Goal: Task Accomplishment & Management: Manage account settings

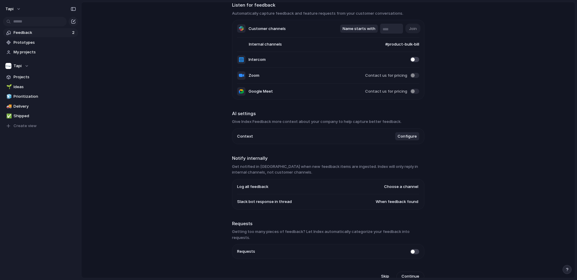
scroll to position [32, 0]
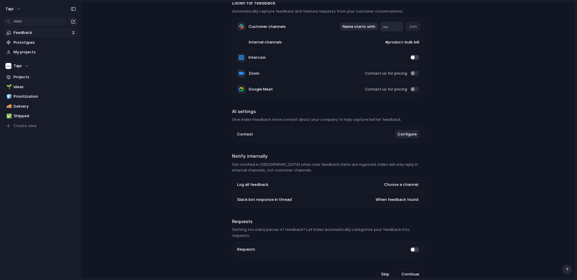
click at [405, 136] on span "Configure" at bounding box center [406, 135] width 19 height 6
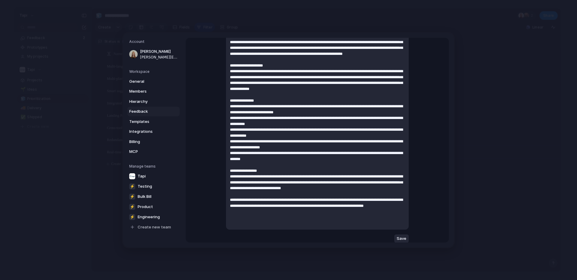
scroll to position [89, 0]
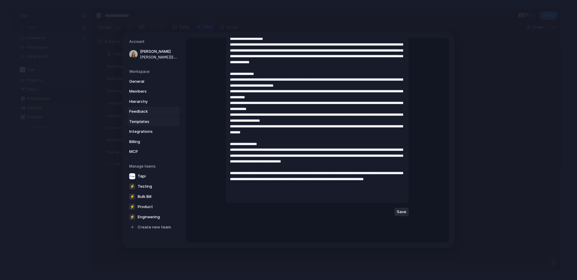
click at [140, 120] on span "Templates" at bounding box center [148, 122] width 38 height 6
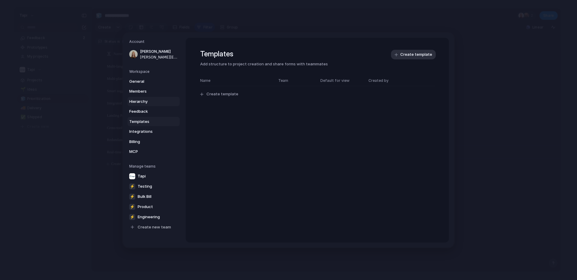
click at [138, 102] on span "Hierarchy" at bounding box center [148, 102] width 38 height 6
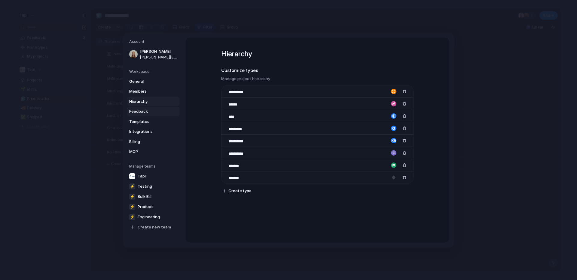
click at [137, 111] on span "Feedback" at bounding box center [148, 112] width 38 height 6
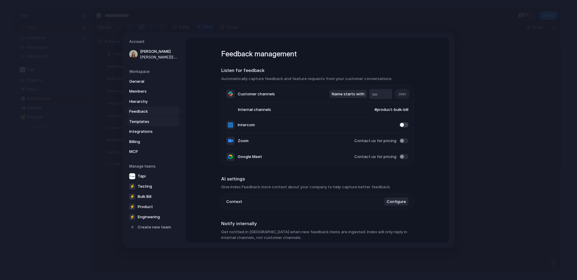
click at [137, 124] on span "Templates" at bounding box center [148, 122] width 38 height 6
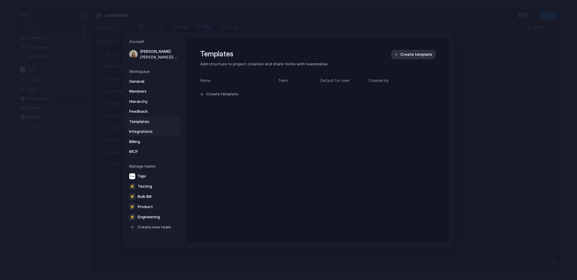
click at [137, 132] on span "Integrations" at bounding box center [148, 132] width 38 height 6
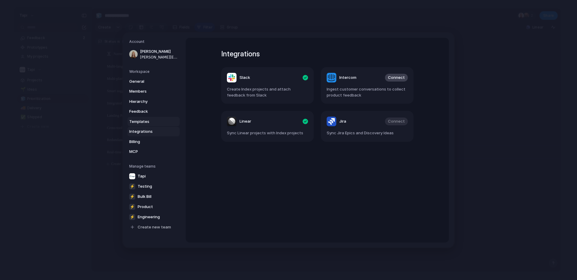
click at [137, 120] on span "Templates" at bounding box center [148, 122] width 38 height 6
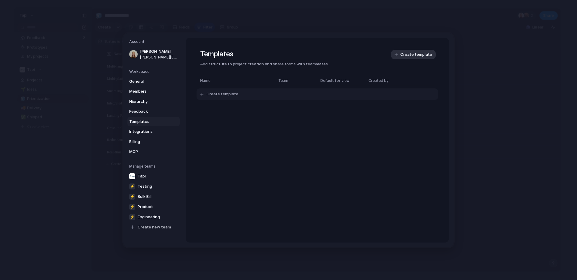
click at [217, 94] on span "Create template" at bounding box center [222, 94] width 32 height 6
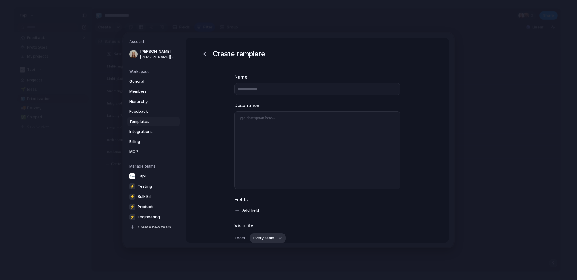
scroll to position [52, 0]
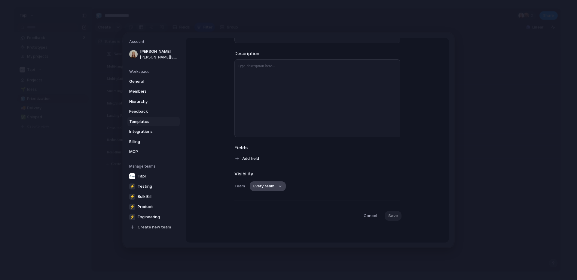
click at [266, 189] on span "Every team" at bounding box center [263, 186] width 21 height 6
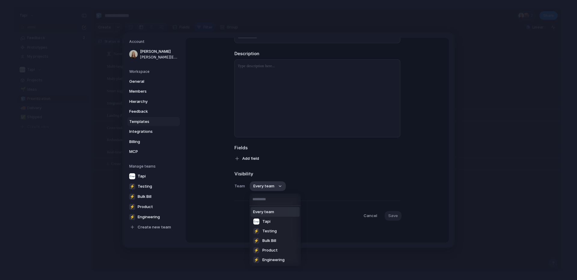
click at [306, 163] on div "Every team Tapi ⚡ Testing ⚡ Bulk Bill ⚡ Product ⚡ Engineering" at bounding box center [288, 140] width 577 height 280
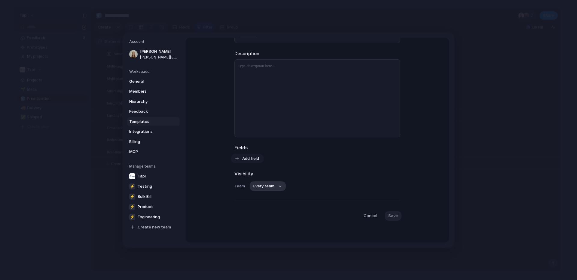
click at [248, 158] on span "Add field" at bounding box center [250, 159] width 17 height 6
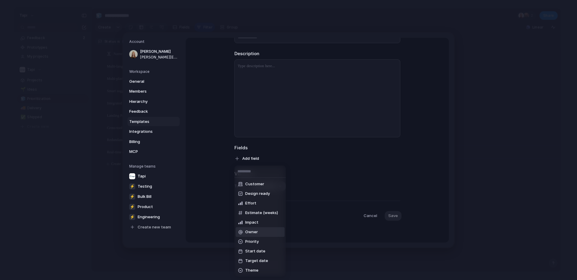
click at [208, 194] on div "Customer Design ready Effort Estimate (weeks) Impact Owner Priority Start date …" at bounding box center [288, 140] width 577 height 280
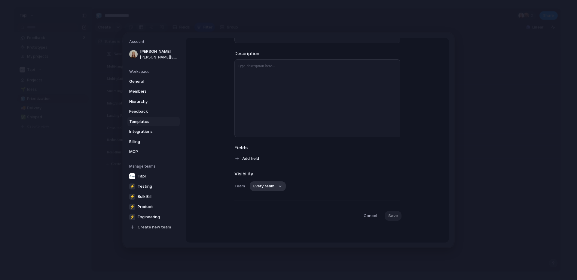
scroll to position [0, 0]
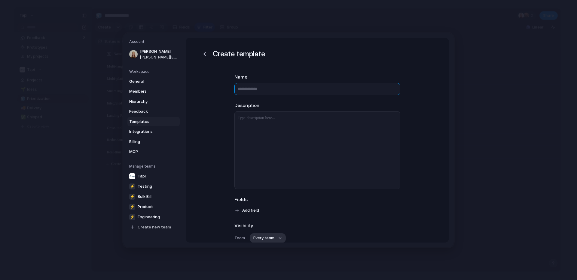
click at [263, 91] on input "text" at bounding box center [317, 89] width 166 height 12
type input "**********"
click at [260, 126] on div at bounding box center [317, 150] width 165 height 77
click at [267, 121] on p at bounding box center [317, 118] width 165 height 7
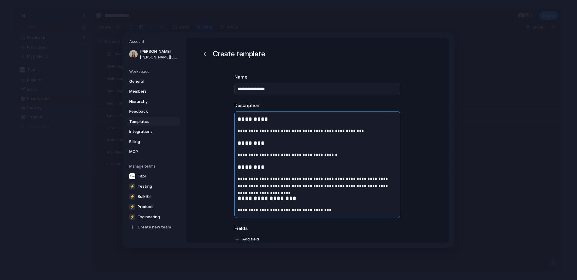
click at [362, 130] on p "**********" at bounding box center [317, 131] width 165 height 7
click at [314, 125] on div "**********" at bounding box center [317, 165] width 165 height 106
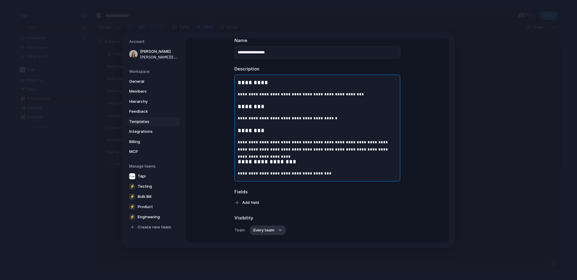
scroll to position [54, 0]
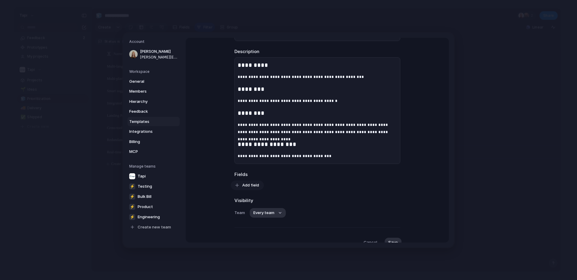
click at [250, 186] on span "Add field" at bounding box center [250, 185] width 17 height 6
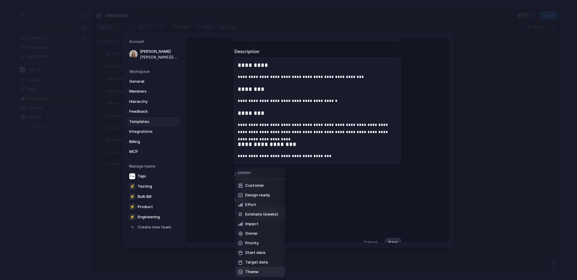
click at [264, 274] on li "Theme" at bounding box center [259, 273] width 49 height 10
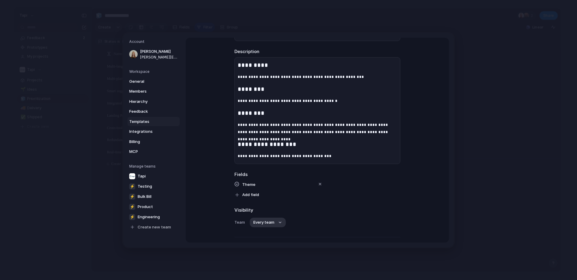
click at [245, 188] on div "Theme Add field" at bounding box center [317, 189] width 166 height 19
click at [321, 184] on div "button" at bounding box center [319, 184] width 5 height 5
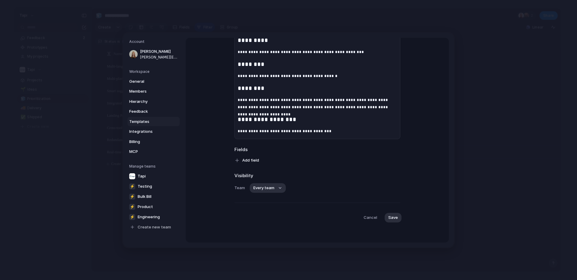
scroll to position [81, 0]
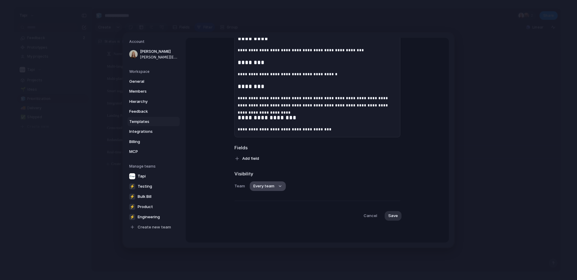
click at [271, 185] on span "Every team" at bounding box center [263, 186] width 21 height 6
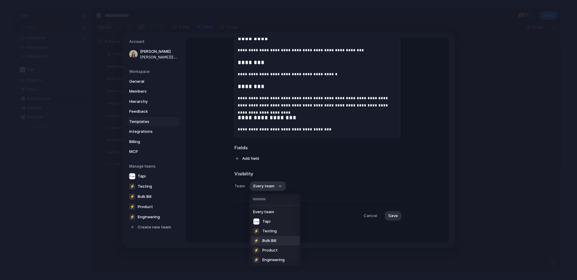
click at [267, 240] on span "Bulk Bill" at bounding box center [269, 241] width 14 height 6
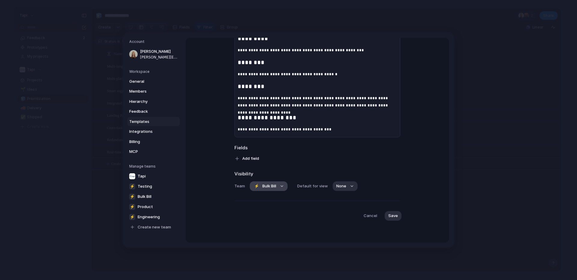
click at [273, 187] on span "Bulk Bill" at bounding box center [269, 186] width 14 height 6
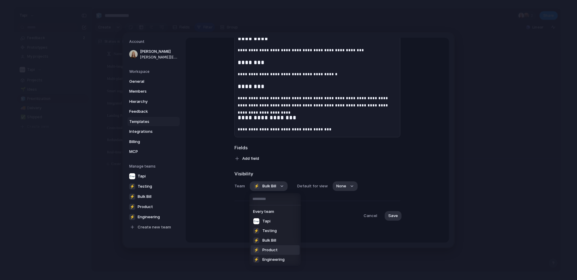
click at [271, 249] on span "Product" at bounding box center [269, 250] width 15 height 6
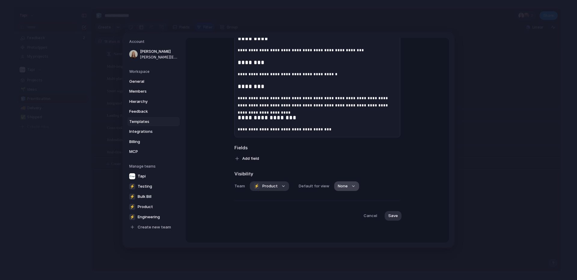
click at [343, 188] on span "None" at bounding box center [343, 186] width 10 height 6
click at [326, 178] on div "No default" at bounding box center [288, 140] width 577 height 280
click at [277, 186] on button "⚡ Product" at bounding box center [269, 187] width 39 height 10
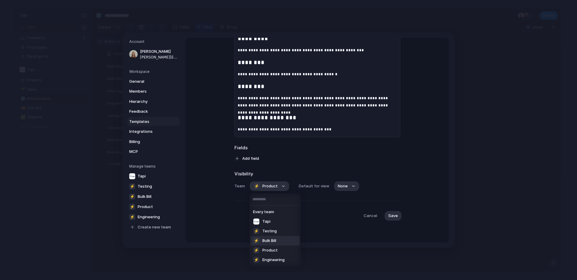
click at [272, 241] on span "Bulk Bill" at bounding box center [269, 241] width 14 height 6
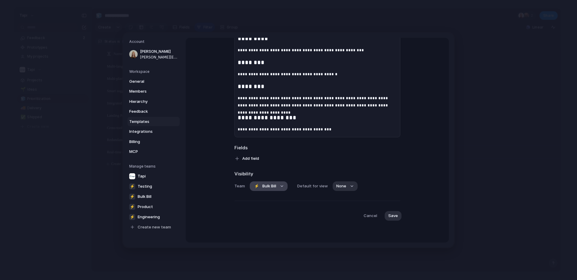
click at [280, 187] on button "⚡ Bulk Bill" at bounding box center [269, 187] width 38 height 10
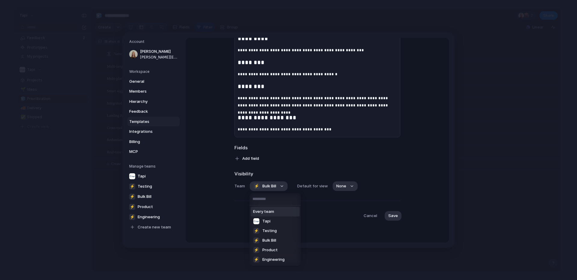
click at [271, 210] on span "Every team" at bounding box center [263, 212] width 21 height 6
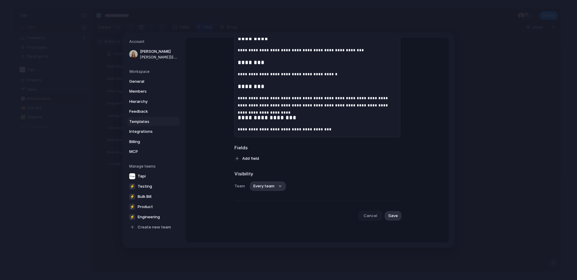
click at [368, 216] on span "Cancel" at bounding box center [370, 216] width 14 height 6
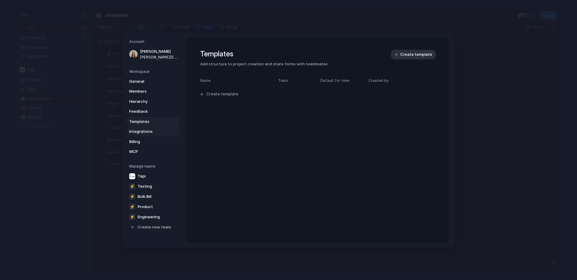
click at [140, 130] on span "Integrations" at bounding box center [148, 132] width 38 height 6
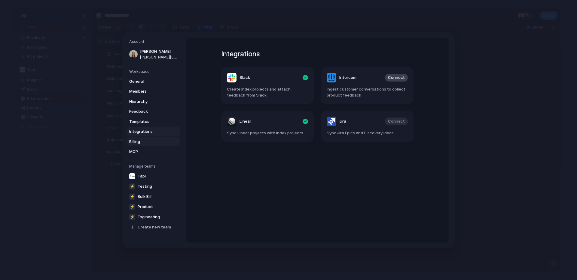
click at [135, 141] on span "Billing" at bounding box center [148, 142] width 38 height 6
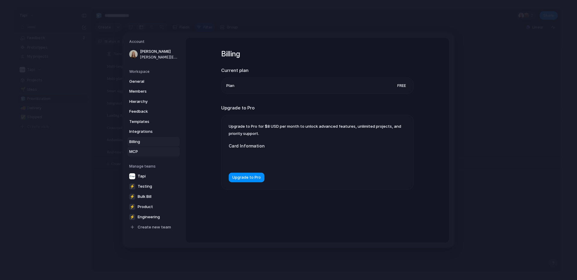
click at [136, 150] on span "MCP" at bounding box center [148, 152] width 38 height 6
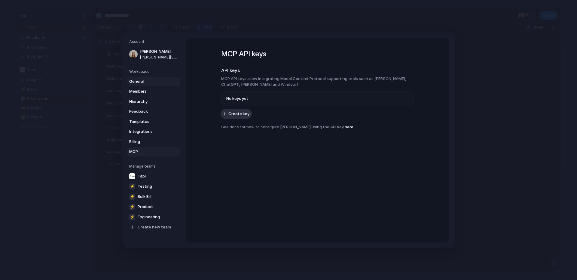
click at [138, 81] on span "General" at bounding box center [148, 81] width 38 height 6
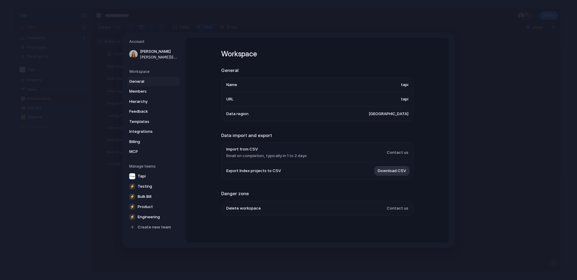
scroll to position [0, 0]
click at [259, 151] on span "Import from CSV" at bounding box center [266, 149] width 80 height 6
click at [250, 150] on span "Import from CSV" at bounding box center [266, 149] width 80 height 6
click at [401, 153] on span "Contact us" at bounding box center [397, 152] width 22 height 6
click at [399, 154] on span "Contact us" at bounding box center [397, 152] width 22 height 6
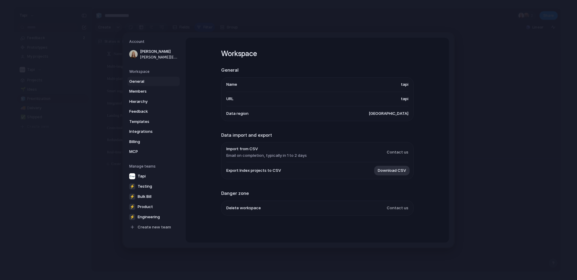
click at [141, 246] on nav "Account Rebekah Osborne rebekah@tapihq.com Workspace General Members Hierarchy …" at bounding box center [154, 140] width 62 height 215
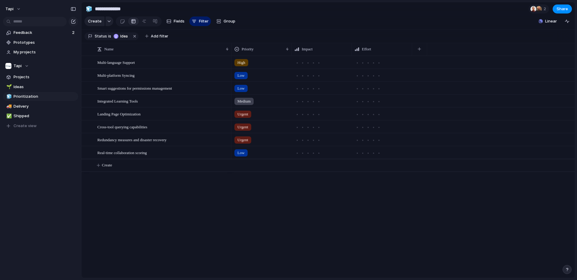
click at [566, 273] on button "button" at bounding box center [566, 269] width 9 height 9
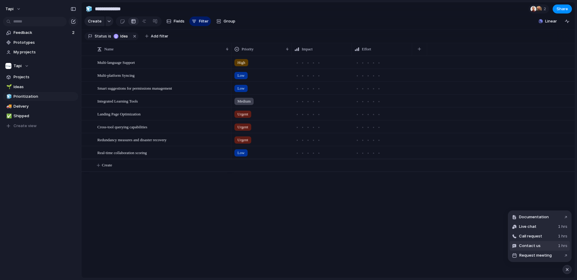
click at [534, 244] on span "Contact us" at bounding box center [530, 246] width 22 height 6
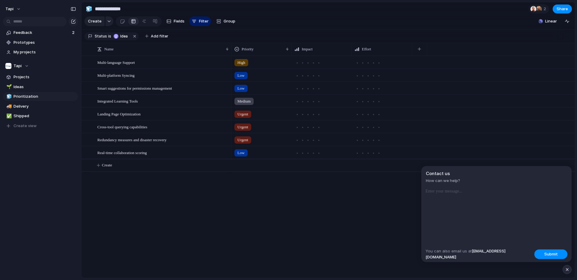
click at [446, 179] on span "How can we help?" at bounding box center [496, 181] width 141 height 6
click at [444, 192] on p at bounding box center [496, 191] width 142 height 7
click at [544, 258] on button "Submit" at bounding box center [550, 255] width 33 height 10
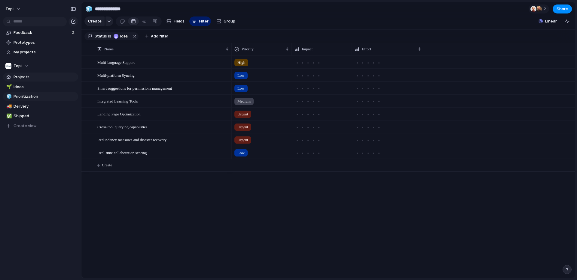
click at [22, 76] on span "Projects" at bounding box center [45, 77] width 62 height 6
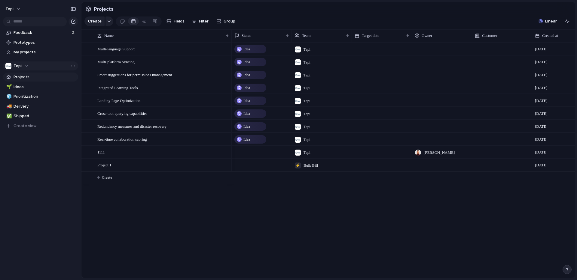
click at [23, 64] on div "Tapi" at bounding box center [16, 66] width 23 height 6
click at [23, 64] on div "Tapi ⚡ Bulk Bill ⚡ Engineering ⚡ Product ⚡ Testing Create new team" at bounding box center [288, 140] width 577 height 280
click at [20, 5] on button "tapi" at bounding box center [13, 9] width 21 height 10
click at [39, 24] on li "Settings" at bounding box center [33, 23] width 59 height 10
click at [25, 65] on div "Tapi" at bounding box center [16, 66] width 23 height 6
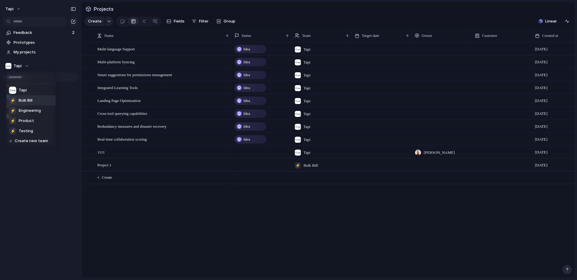
click at [29, 99] on span "Bulk Bill" at bounding box center [26, 101] width 14 height 6
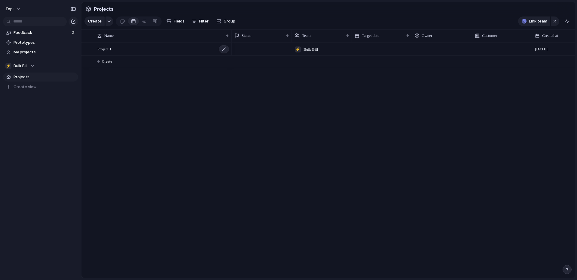
click at [106, 50] on span "Project 1" at bounding box center [104, 48] width 14 height 7
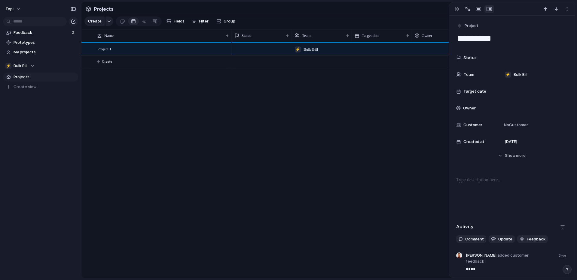
click at [381, 108] on div "⚡ Bulk Bill 13 February" at bounding box center [403, 160] width 343 height 236
click at [456, 8] on div "button" at bounding box center [456, 9] width 5 height 5
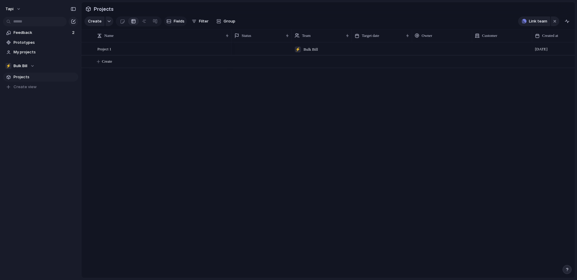
click at [169, 21] on div "button" at bounding box center [168, 21] width 5 height 5
click at [20, 87] on span "Create view" at bounding box center [25, 87] width 23 height 6
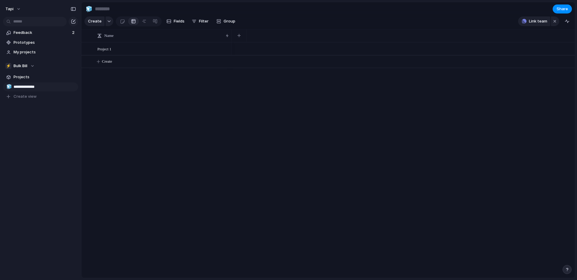
type input "**********"
click at [18, 118] on div "**********" at bounding box center [40, 75] width 81 height 150
click at [182, 20] on span "Fields" at bounding box center [179, 21] width 11 height 6
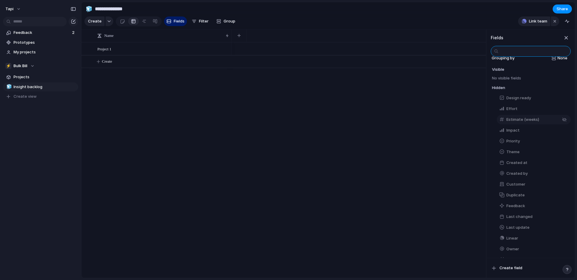
scroll to position [8, 0]
click at [565, 130] on div "button" at bounding box center [564, 130] width 5 height 5
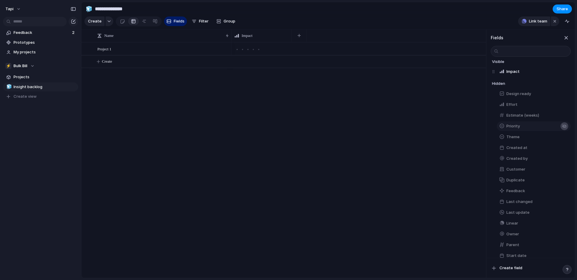
click at [565, 126] on div "button" at bounding box center [564, 126] width 5 height 5
click at [565, 126] on button "button" at bounding box center [564, 125] width 8 height 8
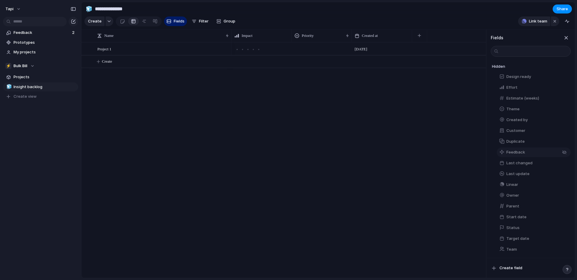
scroll to position [55, 0]
click at [565, 151] on button "button" at bounding box center [564, 152] width 8 height 8
click at [565, 195] on div "button" at bounding box center [564, 195] width 5 height 5
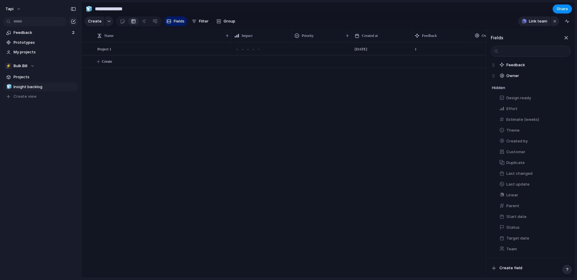
click at [449, 228] on div "13 February 1" at bounding box center [359, 160] width 254 height 236
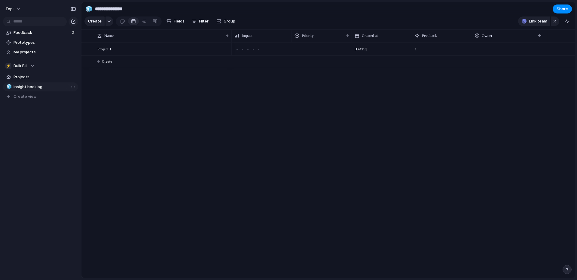
click at [23, 86] on span "Insight backlog" at bounding box center [45, 87] width 62 height 6
click at [202, 23] on span "Filter" at bounding box center [204, 21] width 10 height 6
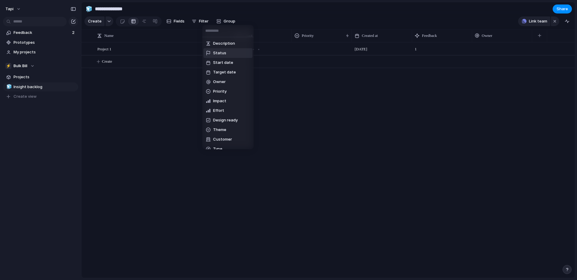
click at [234, 53] on li "Status" at bounding box center [227, 53] width 49 height 10
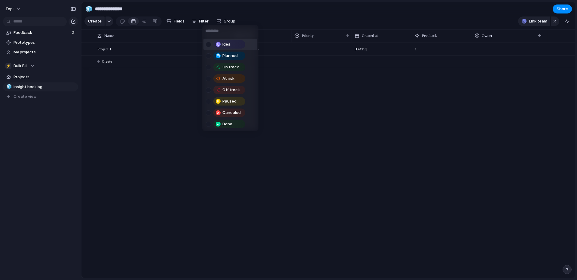
click at [243, 42] on div "Idea" at bounding box center [229, 44] width 31 height 7
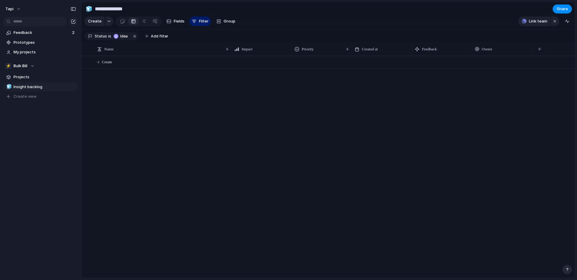
click at [174, 98] on div "Idea Planned On track At risk Off track Paused Canceled Done" at bounding box center [288, 140] width 577 height 280
click at [535, 21] on span "Link team" at bounding box center [538, 21] width 18 height 6
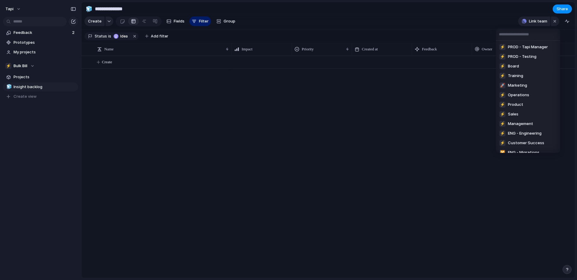
scroll to position [54, 0]
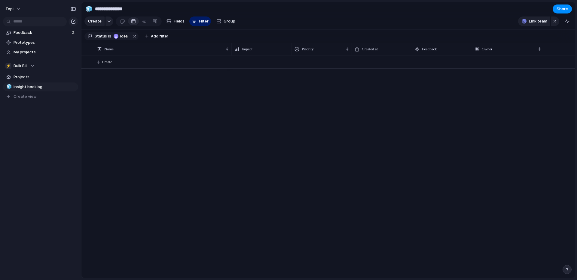
click at [566, 271] on div "⚡ PROD - Hey Tapi ⚡ PROD - Bulk Bill ⚡ ENG - Tech Support ⚡ PROD - Integrations…" at bounding box center [288, 140] width 577 height 280
click at [566, 271] on div "button" at bounding box center [567, 270] width 4 height 4
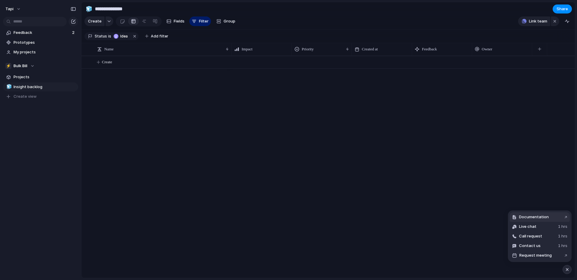
click at [540, 214] on button "Documentation ↗" at bounding box center [539, 218] width 60 height 10
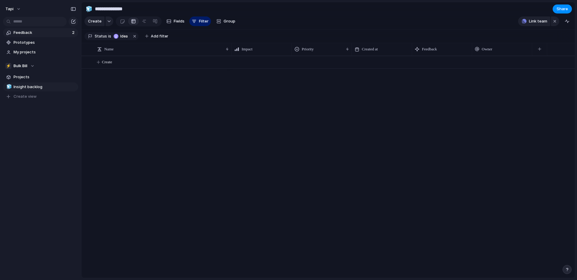
click at [29, 32] on span "Feedback" at bounding box center [42, 33] width 57 height 6
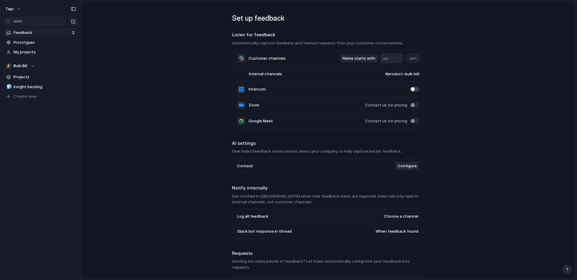
click at [39, 34] on span "Feedback" at bounding box center [42, 33] width 57 height 6
click at [409, 168] on span "Configure" at bounding box center [406, 166] width 19 height 6
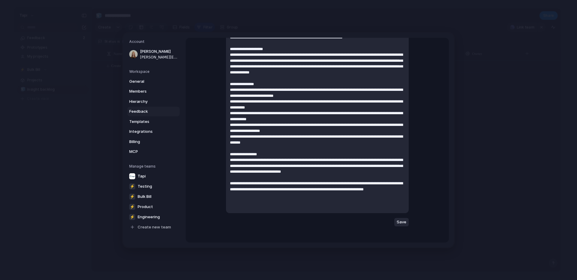
scroll to position [89, 0]
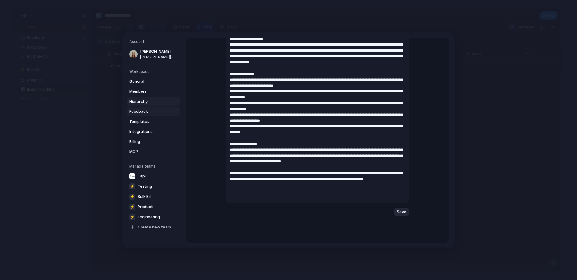
click at [137, 102] on span "Hierarchy" at bounding box center [148, 102] width 38 height 6
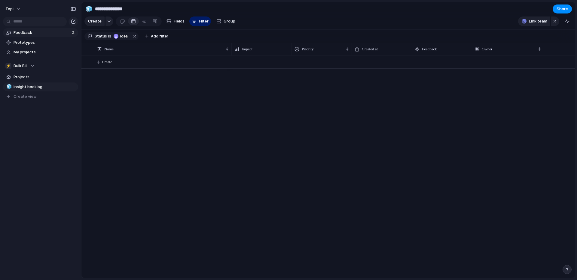
click at [35, 33] on span "Feedback" at bounding box center [42, 33] width 57 height 6
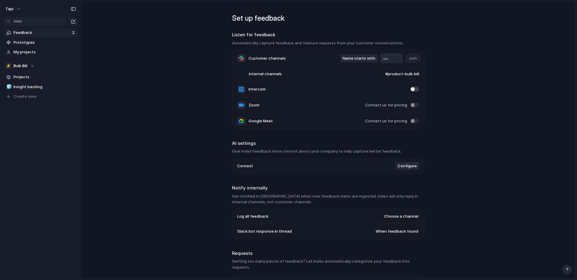
click at [389, 59] on input "text" at bounding box center [391, 59] width 18 height 6
type input "*******"
click at [401, 71] on span "#product-bulk-bill" at bounding box center [396, 74] width 46 height 6
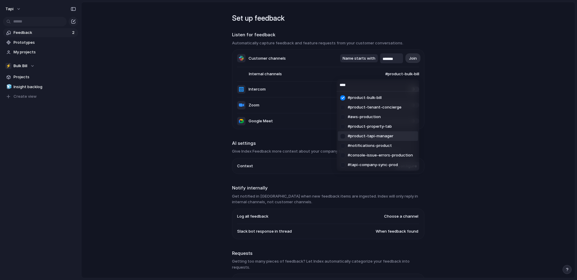
type input "****"
click at [394, 136] on li "#product-tapi-manager" at bounding box center [378, 137] width 80 height 10
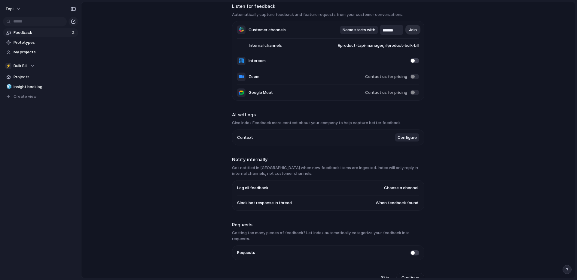
scroll to position [32, 0]
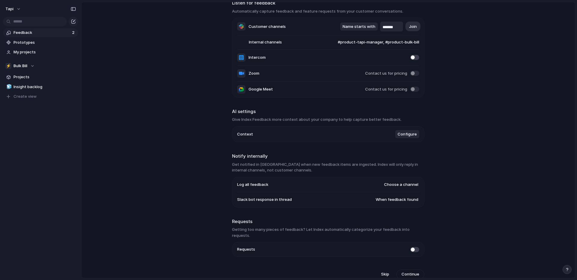
click at [415, 247] on span at bounding box center [414, 249] width 9 height 5
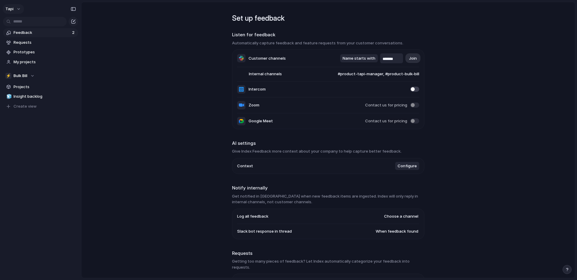
click at [17, 8] on button "tapi" at bounding box center [13, 9] width 21 height 10
click at [29, 21] on li "Settings" at bounding box center [33, 23] width 59 height 10
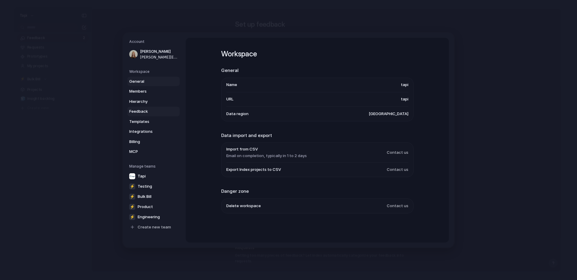
click at [143, 111] on span "Feedback" at bounding box center [148, 112] width 38 height 6
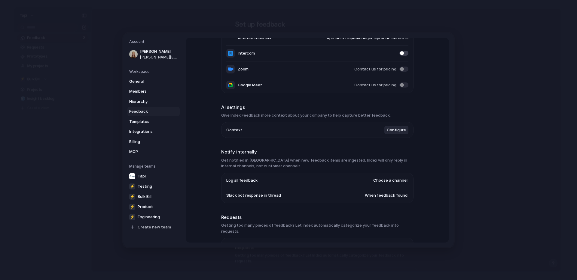
scroll to position [103, 0]
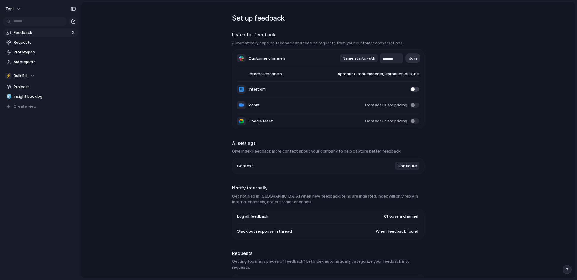
click at [40, 30] on span "Feedback" at bounding box center [42, 33] width 57 height 6
click at [30, 31] on span "Feedback" at bounding box center [42, 33] width 57 height 6
click at [396, 73] on span "#product-tapi-manager, #product-bulk-bill" at bounding box center [372, 74] width 93 height 6
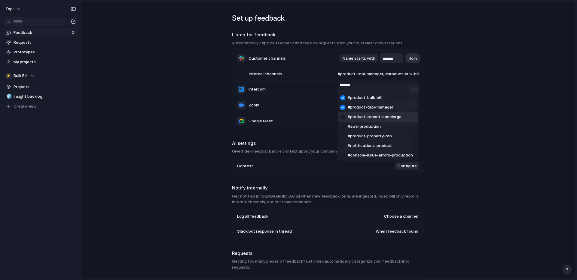
type input "*******"
click at [376, 117] on span "#product-tenant-concierge" at bounding box center [374, 117] width 54 height 6
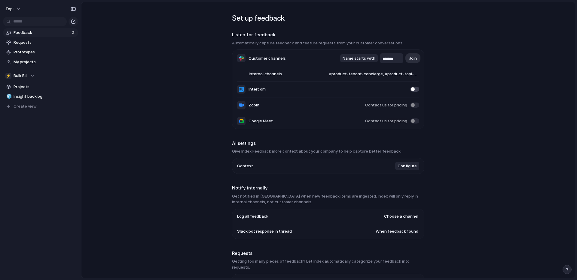
click at [448, 87] on main "Set up feedback Listen for feedback Automatically capture feedback and feature …" at bounding box center [328, 140] width 494 height 277
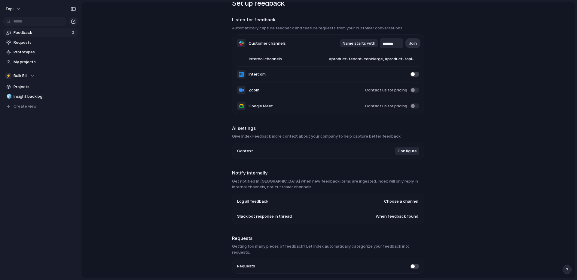
scroll to position [15, 0]
click at [415, 74] on span at bounding box center [414, 73] width 9 height 5
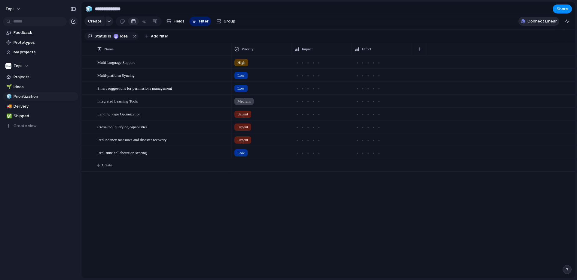
click at [545, 21] on span "Connect Linear" at bounding box center [541, 21] width 29 height 6
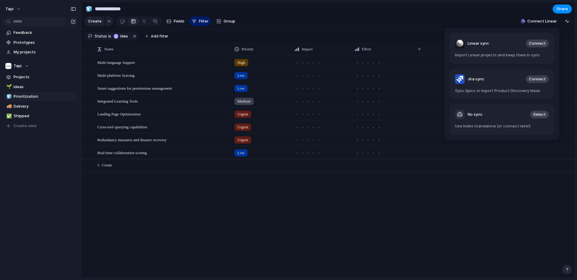
click at [491, 17] on div "Linear sync Connect Import Linear projects and keep them in sync Jira sync Conn…" at bounding box center [288, 140] width 577 height 280
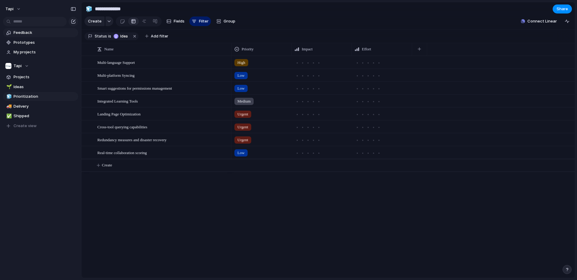
click at [24, 34] on span "Feedback" at bounding box center [45, 33] width 62 height 6
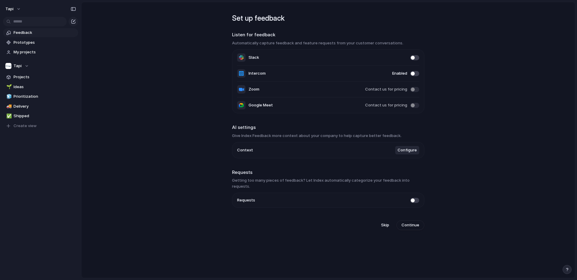
click at [406, 151] on span "Configure" at bounding box center [406, 150] width 19 height 6
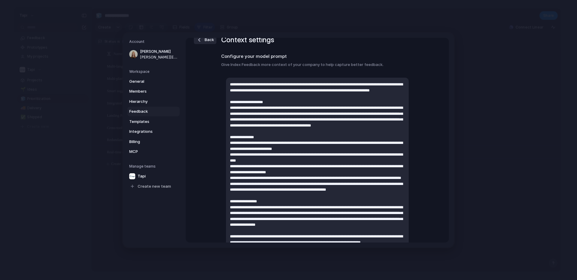
scroll to position [16, 0]
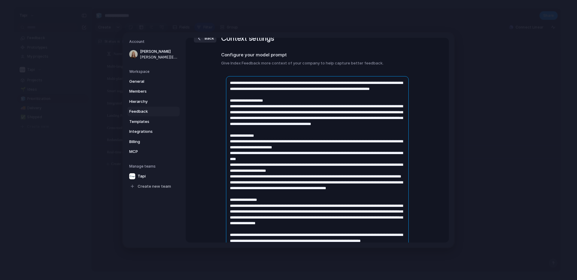
click at [356, 157] on textarea at bounding box center [317, 179] width 183 height 206
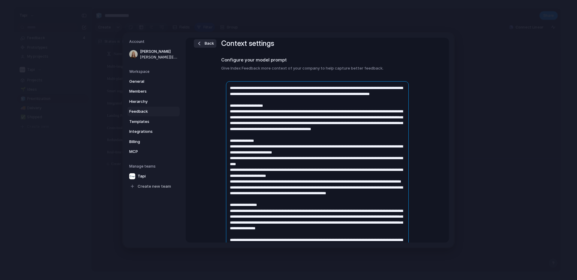
scroll to position [0, 0]
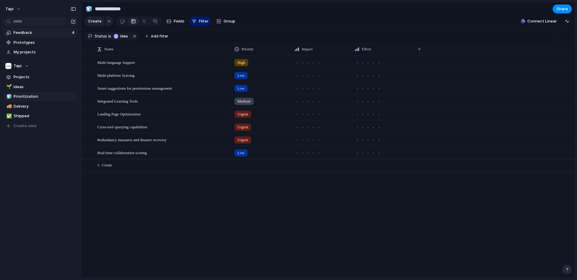
click at [31, 33] on span "Feedback" at bounding box center [42, 33] width 56 height 6
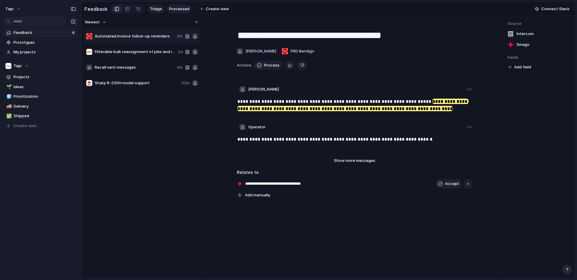
click at [176, 11] on span "Processed" at bounding box center [179, 9] width 20 height 6
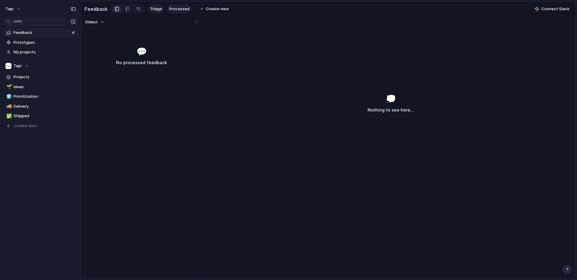
click at [152, 10] on span "Triage" at bounding box center [156, 9] width 12 height 6
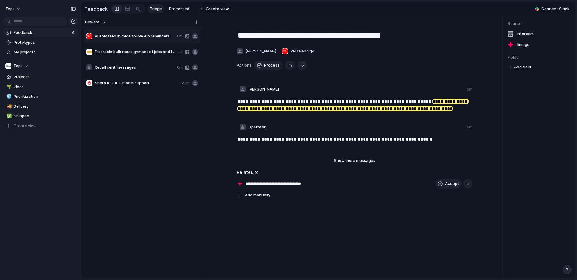
click at [34, 33] on span "Feedback" at bounding box center [42, 33] width 56 height 6
click at [9, 12] on button "Tapi" at bounding box center [13, 9] width 21 height 10
click at [33, 22] on li "Settings" at bounding box center [33, 23] width 59 height 10
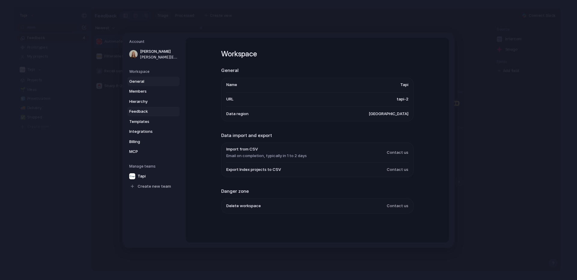
click at [144, 111] on span "Feedback" at bounding box center [148, 112] width 38 height 6
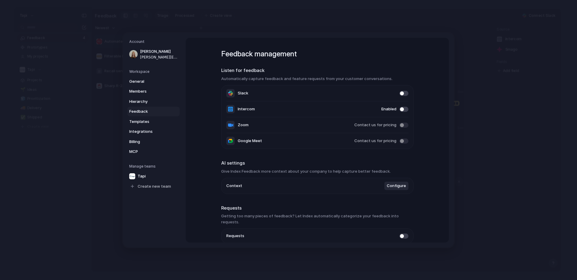
click at [403, 110] on span at bounding box center [403, 109] width 9 height 5
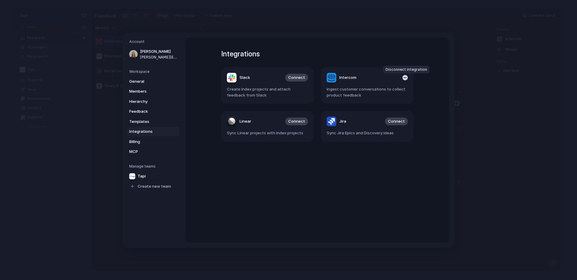
click at [405, 77] on div "button" at bounding box center [404, 77] width 5 height 5
click at [298, 78] on span "Connect" at bounding box center [296, 78] width 17 height 6
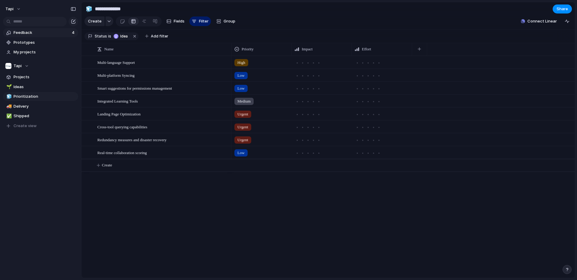
click at [55, 31] on span "Feedback" at bounding box center [42, 33] width 56 height 6
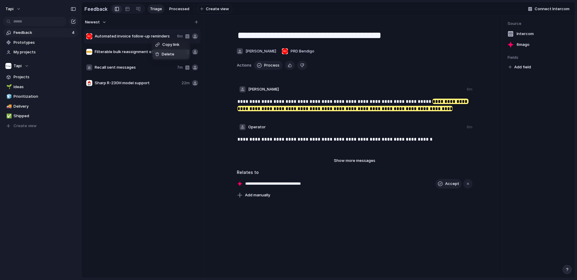
click at [164, 53] on span "Delete" at bounding box center [168, 54] width 13 height 6
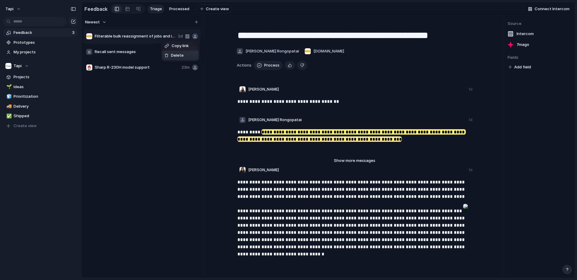
click at [172, 55] on span "Delete" at bounding box center [177, 56] width 13 height 6
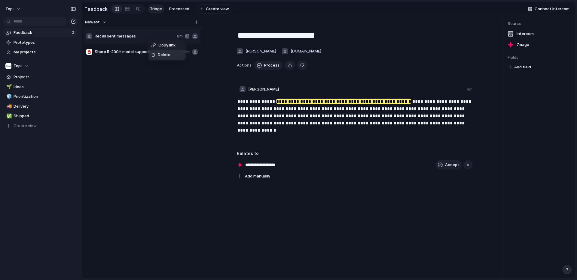
click at [157, 53] on div "Delete" at bounding box center [160, 55] width 19 height 6
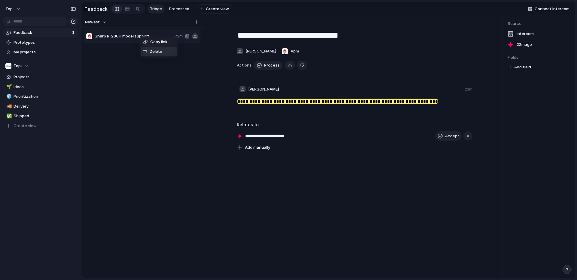
click at [158, 50] on span "Delete" at bounding box center [156, 52] width 13 height 6
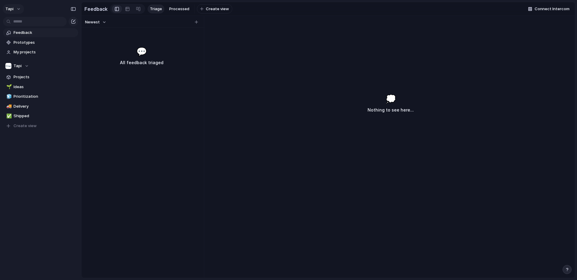
click at [14, 10] on button "Tapi" at bounding box center [13, 9] width 21 height 10
click at [29, 25] on li "Settings" at bounding box center [33, 23] width 59 height 10
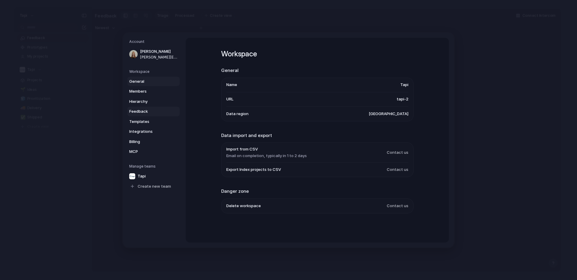
click at [148, 111] on span "Feedback" at bounding box center [148, 112] width 38 height 6
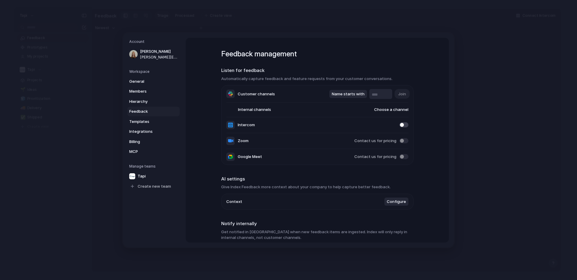
click at [399, 106] on li "Internal channels Choose a channel" at bounding box center [317, 110] width 182 height 14
click at [397, 108] on span "Choose a channel" at bounding box center [385, 110] width 46 height 6
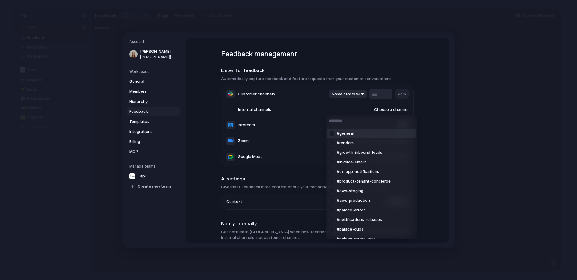
click at [379, 96] on div "#general #random #growth-inbound-leads #invoice-emails #cx-app-notifications #p…" at bounding box center [288, 140] width 577 height 280
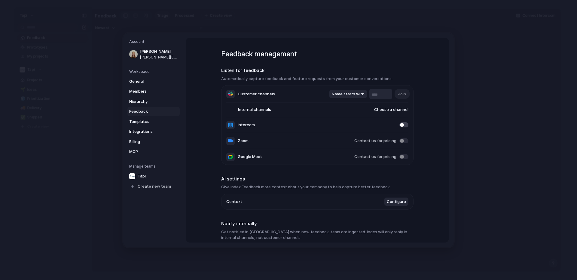
click at [379, 93] on input "text" at bounding box center [380, 95] width 18 height 6
type input "*******"
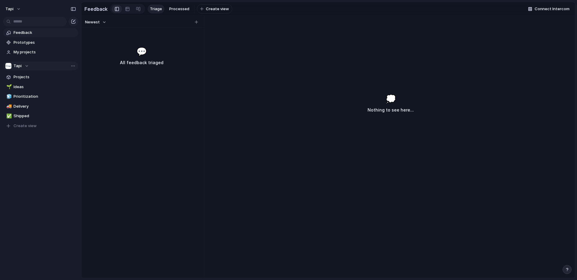
click at [18, 67] on span "Tapi" at bounding box center [18, 66] width 8 height 6
click at [17, 9] on div "Tapi Create new team" at bounding box center [288, 140] width 577 height 280
click at [16, 8] on button "Tapi" at bounding box center [13, 9] width 21 height 10
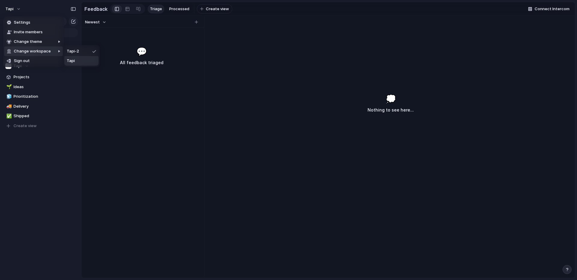
click at [82, 60] on li "Tapi" at bounding box center [81, 61] width 34 height 10
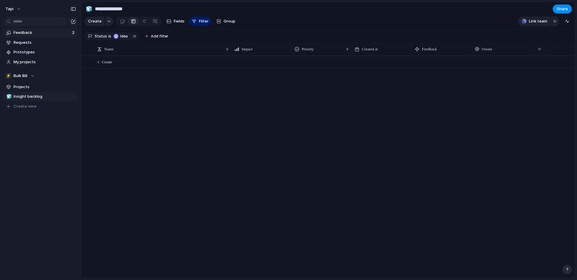
click at [61, 30] on span "Feedback" at bounding box center [42, 33] width 57 height 6
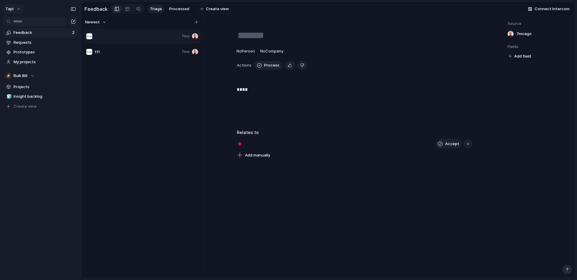
click at [14, 6] on button "tapi" at bounding box center [13, 9] width 21 height 10
click at [30, 23] on li "Settings" at bounding box center [33, 23] width 59 height 10
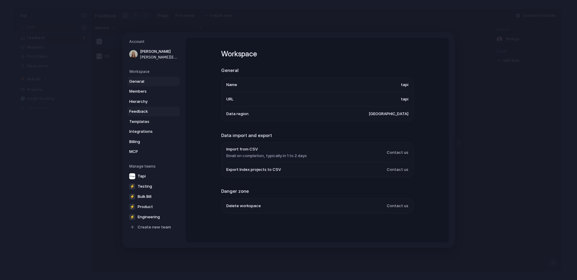
click at [141, 112] on span "Feedback" at bounding box center [148, 112] width 38 height 6
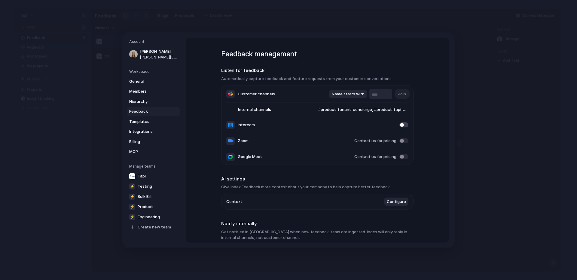
click at [393, 202] on span "Configure" at bounding box center [395, 202] width 19 height 6
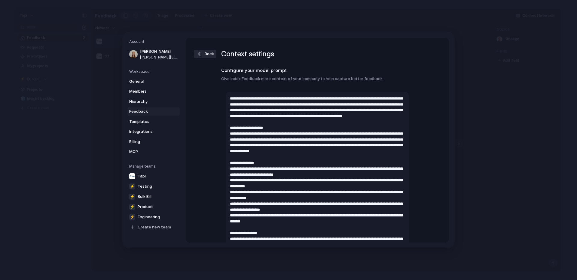
click at [141, 113] on span "Feedback" at bounding box center [148, 112] width 38 height 6
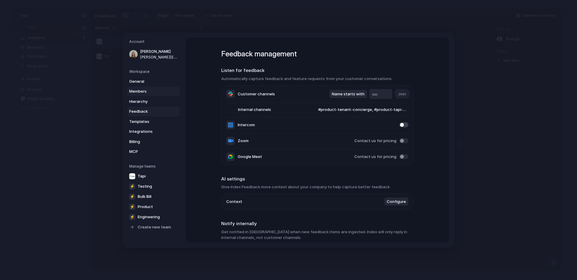
click at [138, 91] on span "Members" at bounding box center [148, 92] width 38 height 6
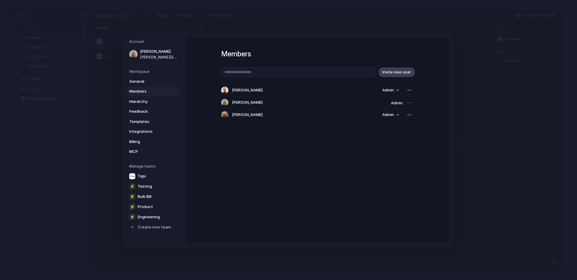
click at [402, 72] on span "Invite new user" at bounding box center [396, 72] width 29 height 6
click at [347, 71] on input "text" at bounding box center [298, 72] width 155 height 10
type input "**********"
click at [397, 71] on span "Invite new user" at bounding box center [396, 72] width 29 height 6
click at [409, 126] on div "button" at bounding box center [409, 127] width 5 height 7
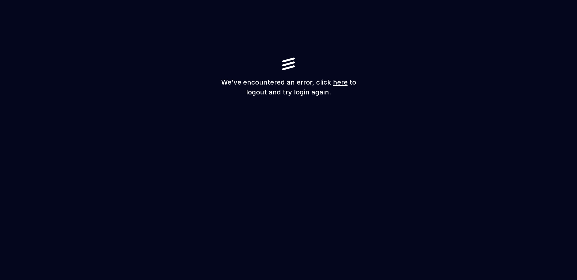
click at [338, 82] on link "here" at bounding box center [340, 82] width 15 height 8
click at [339, 85] on link "here" at bounding box center [340, 82] width 15 height 8
click at [339, 80] on link "here" at bounding box center [340, 82] width 15 height 8
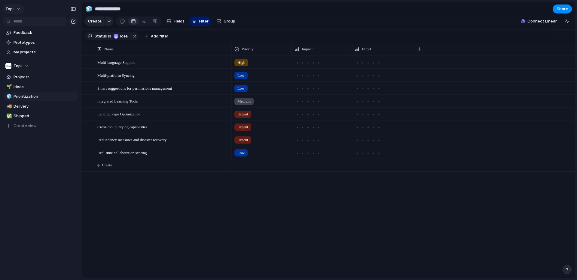
click at [18, 8] on button "Tapi" at bounding box center [13, 9] width 21 height 10
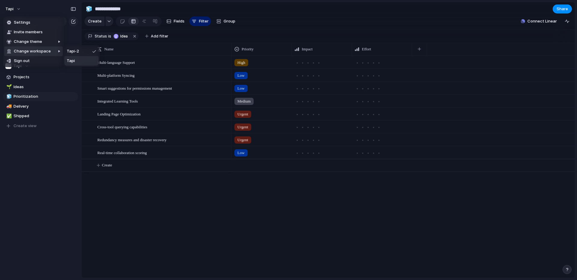
click at [80, 61] on li "Tapi" at bounding box center [81, 61] width 34 height 10
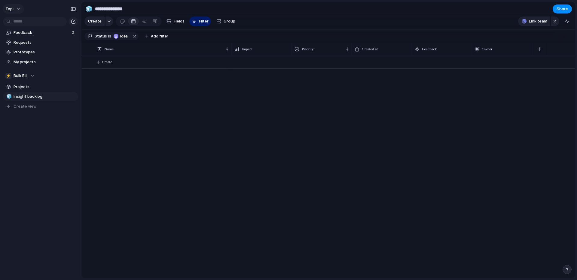
click at [21, 5] on button "tapi" at bounding box center [13, 9] width 21 height 10
click at [18, 23] on span "Settings" at bounding box center [22, 23] width 17 height 6
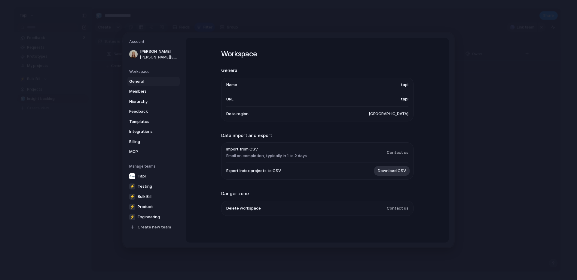
scroll to position [0, 0]
click at [167, 89] on span "Members" at bounding box center [148, 92] width 38 height 6
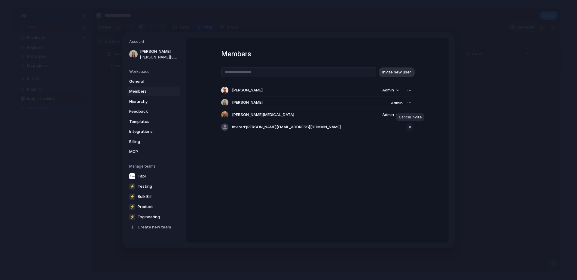
click at [410, 127] on div "button" at bounding box center [409, 127] width 5 height 7
click at [156, 102] on span "Hierarchy" at bounding box center [148, 102] width 38 height 6
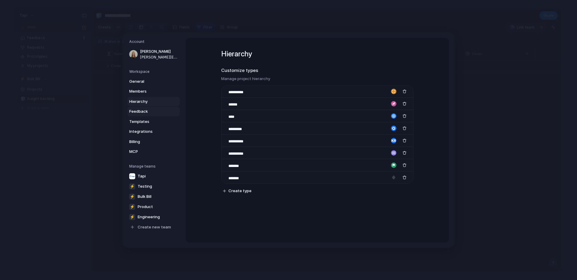
click at [141, 109] on span "Feedback" at bounding box center [148, 112] width 38 height 6
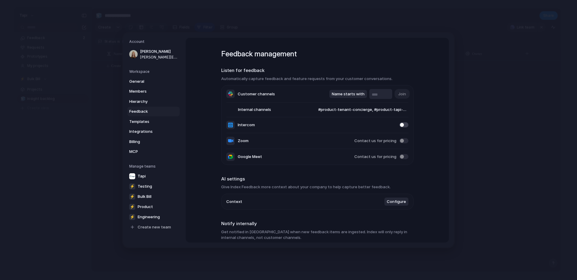
click at [335, 108] on span "#product-tenant-concierge, #product-tapi-manager, #product-bulk-bill" at bounding box center [357, 110] width 102 height 6
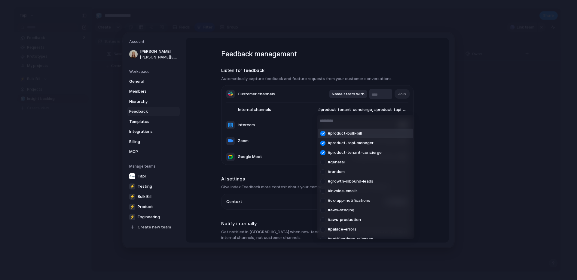
click at [432, 110] on div "#product-bulk-bill #product-tapi-manager #product-tenant-concierge #general #ra…" at bounding box center [288, 140] width 577 height 280
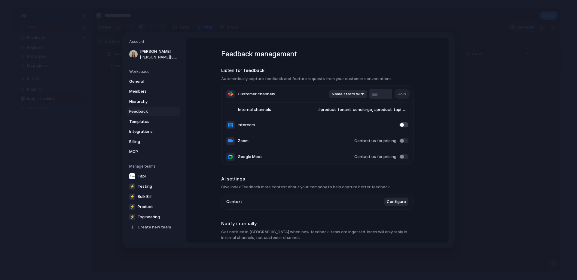
click at [391, 202] on span "Configure" at bounding box center [395, 202] width 19 height 6
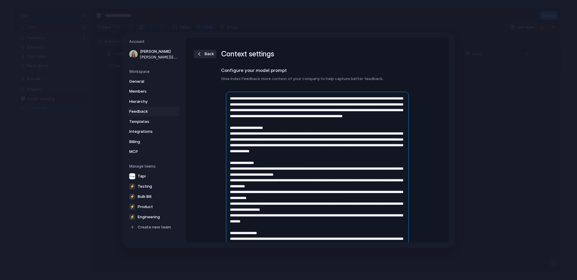
click at [317, 186] on textarea at bounding box center [317, 192] width 183 height 201
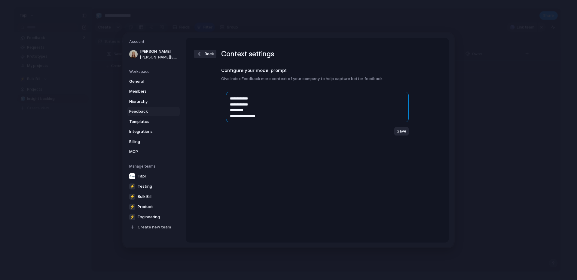
type textarea "**********"
click at [205, 53] on span "Back" at bounding box center [209, 54] width 9 height 6
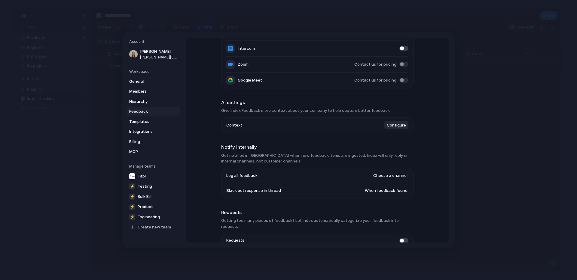
scroll to position [99, 0]
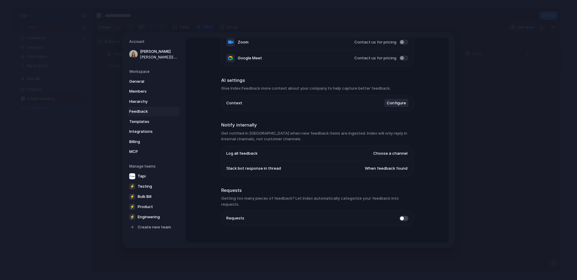
click at [399, 101] on span "Configure" at bounding box center [395, 103] width 19 height 6
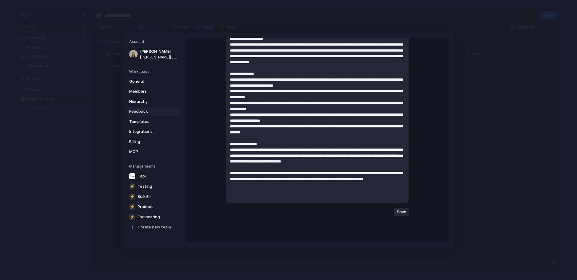
scroll to position [69, 0]
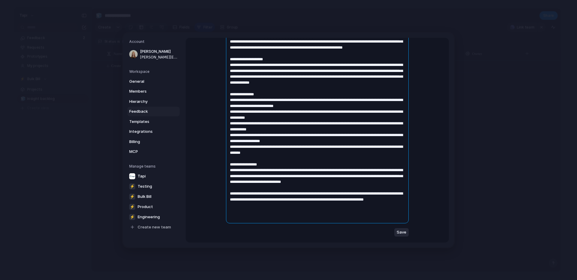
click at [230, 101] on textarea at bounding box center [317, 123] width 183 height 201
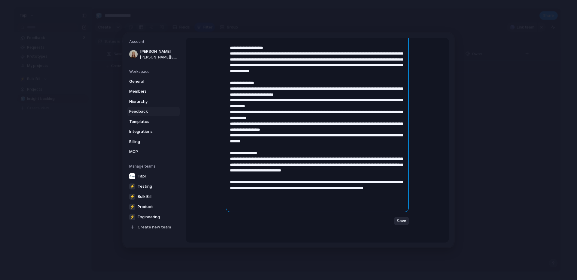
scroll to position [83, 0]
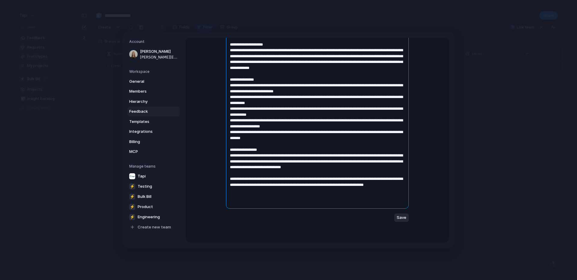
click at [275, 205] on textarea at bounding box center [317, 108] width 183 height 201
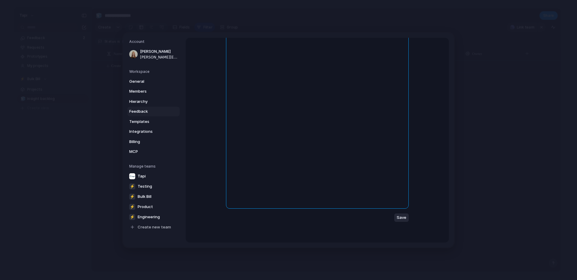
scroll to position [0, 0]
